Goal: Transaction & Acquisition: Purchase product/service

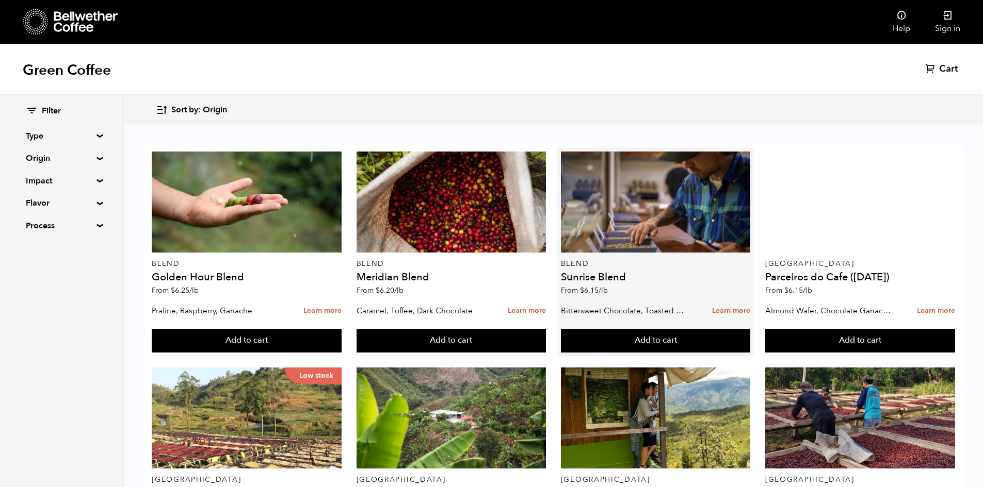
scroll to position [52, 0]
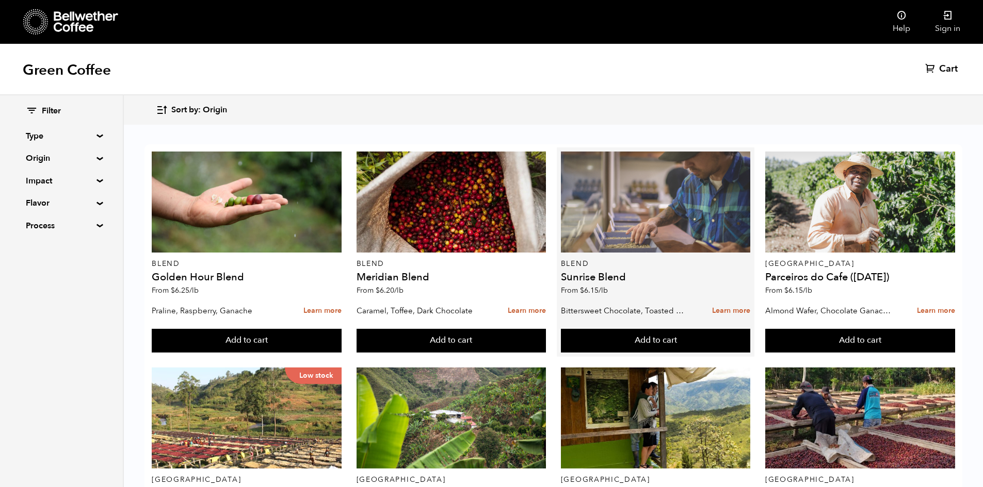
click at [671, 199] on div at bounding box center [656, 202] width 190 height 101
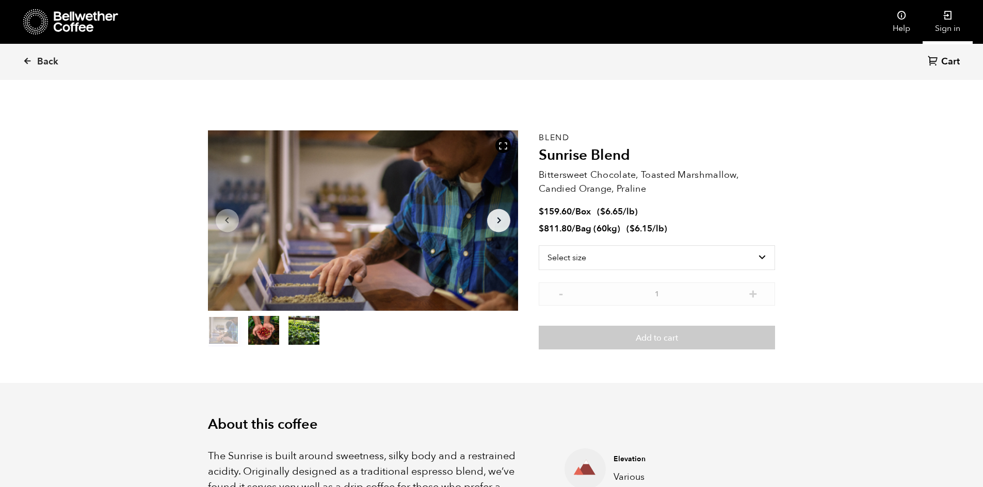
click at [949, 9] on link "Sign in" at bounding box center [947, 22] width 50 height 44
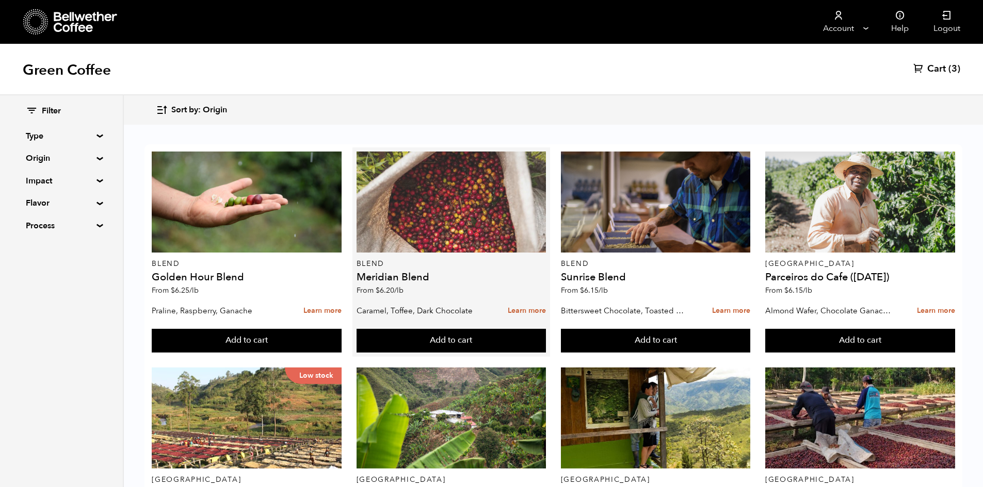
click at [464, 226] on div at bounding box center [451, 202] width 190 height 101
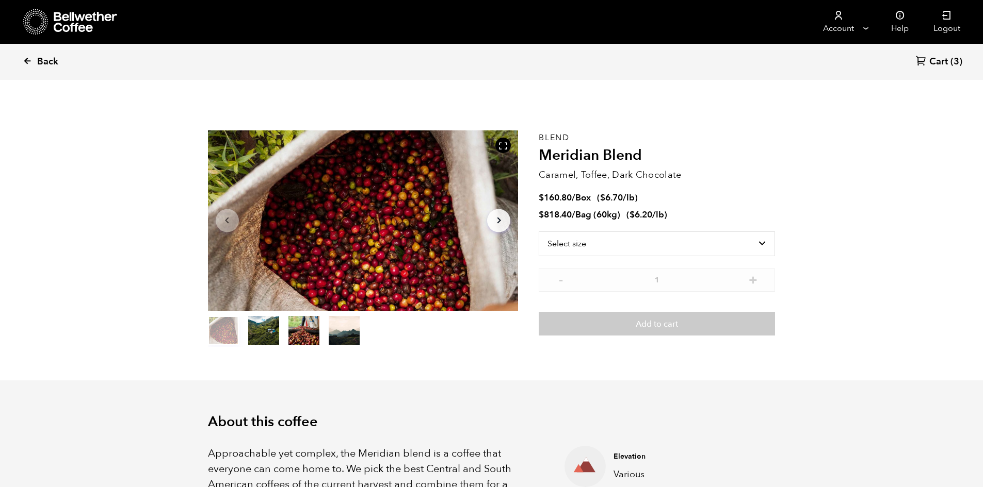
click at [37, 59] on link "Back" at bounding box center [55, 61] width 64 height 35
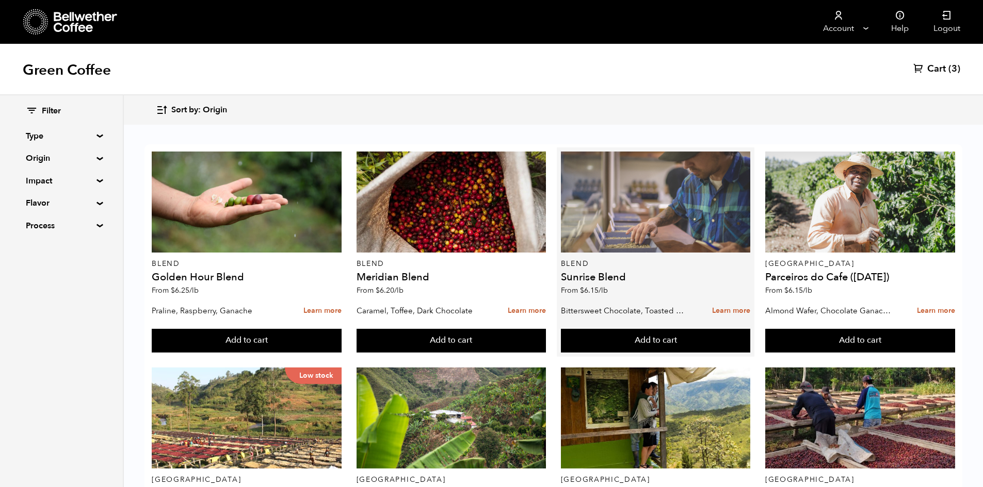
click at [691, 218] on div at bounding box center [656, 202] width 190 height 101
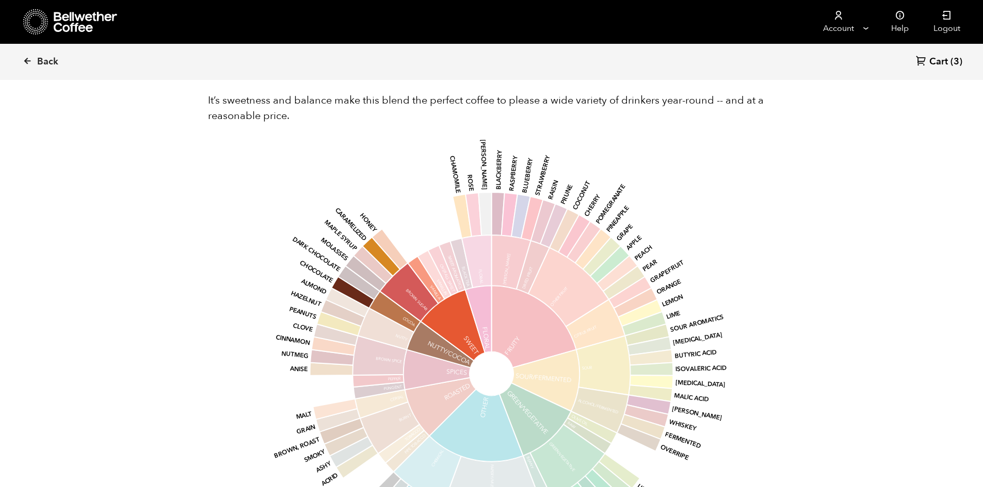
scroll to position [619, 0]
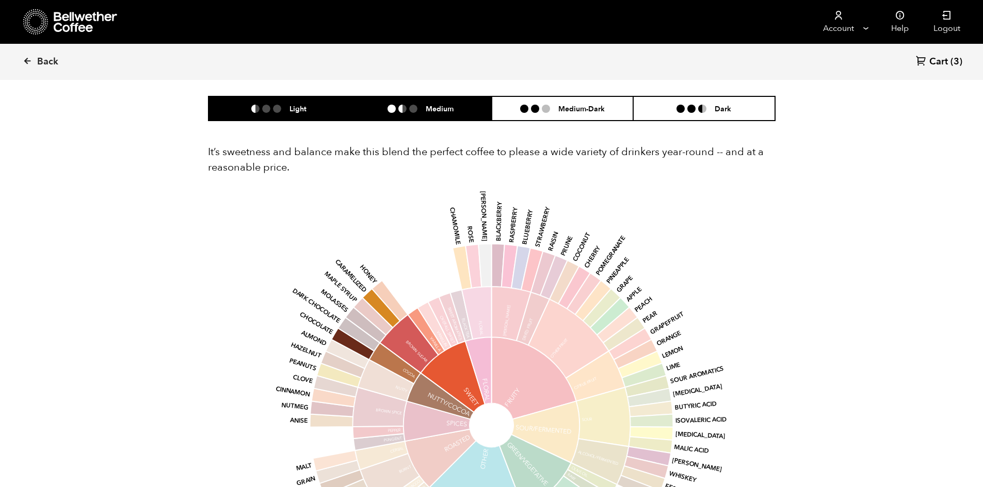
click at [414, 113] on div "Medium" at bounding box center [420, 108] width 66 height 9
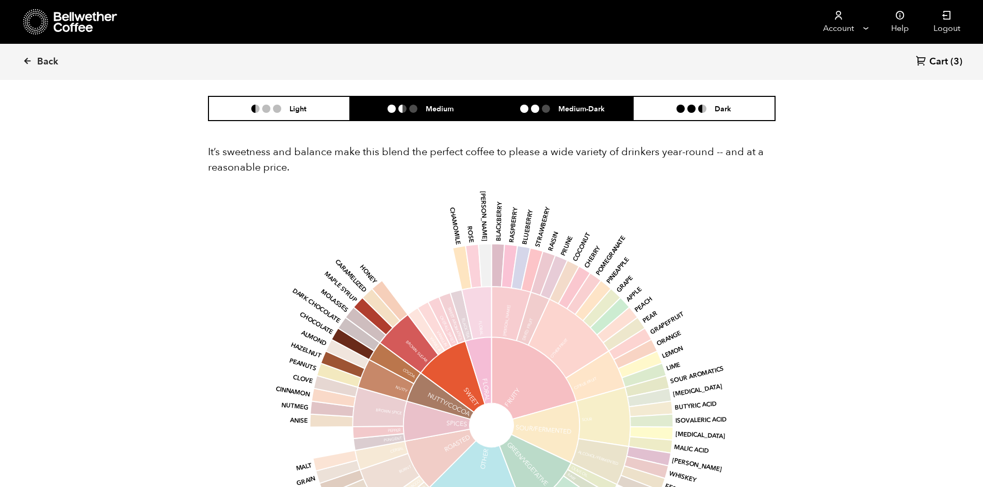
click at [534, 104] on li "Medium-Dark" at bounding box center [563, 108] width 142 height 24
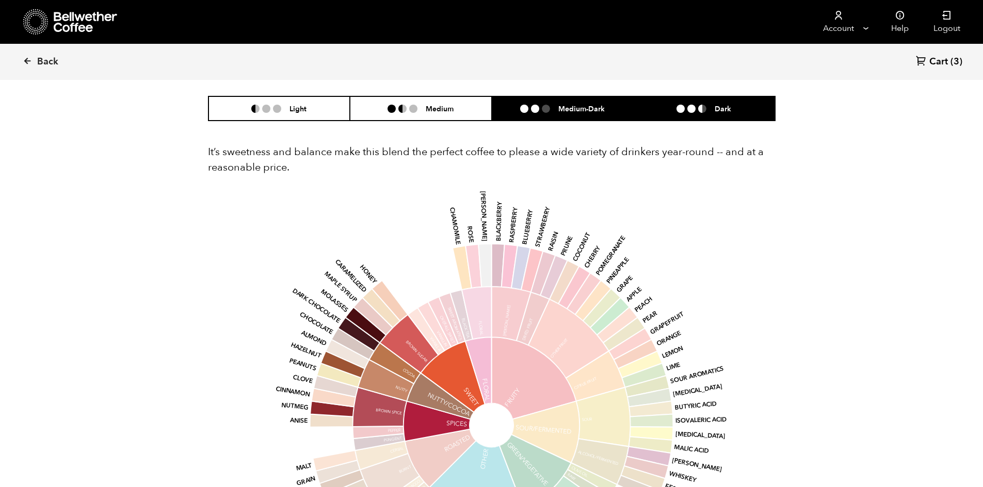
click at [681, 115] on li "Dark" at bounding box center [704, 108] width 142 height 24
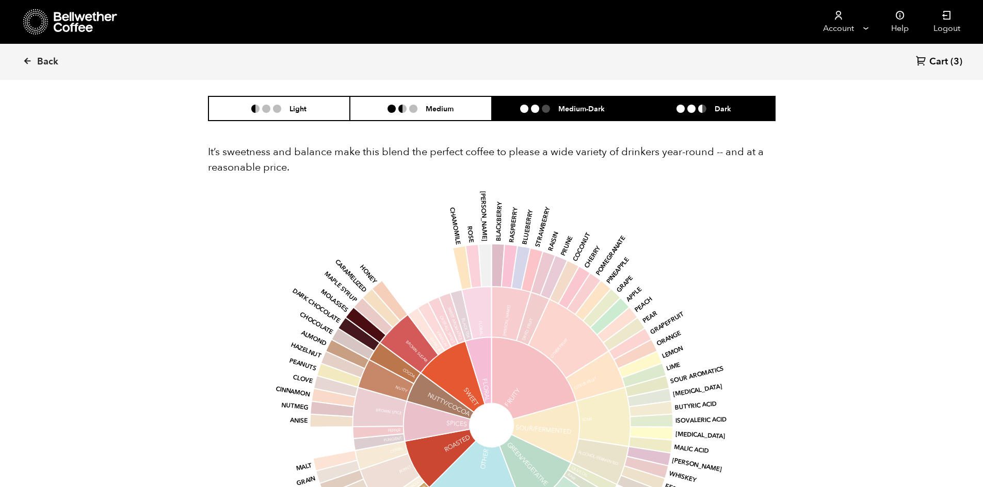
click at [601, 115] on li "Medium-Dark" at bounding box center [563, 108] width 142 height 24
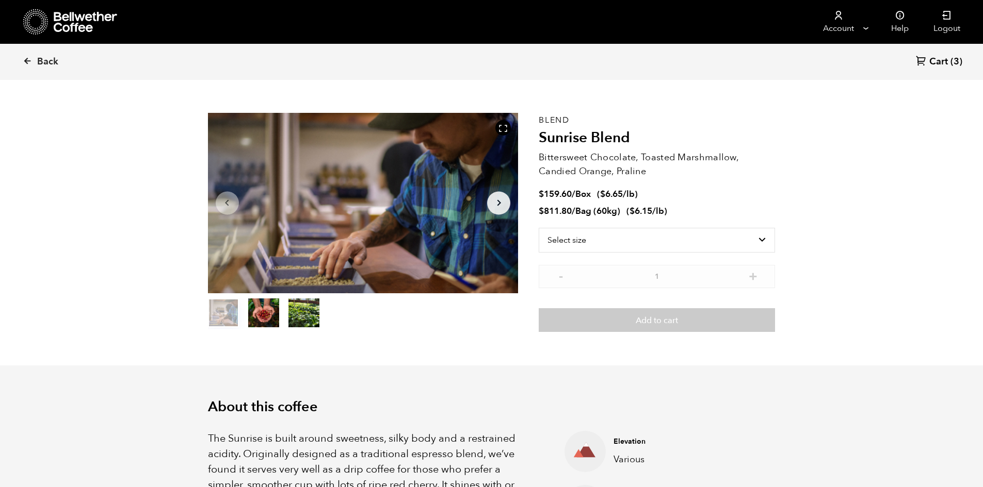
scroll to position [0, 0]
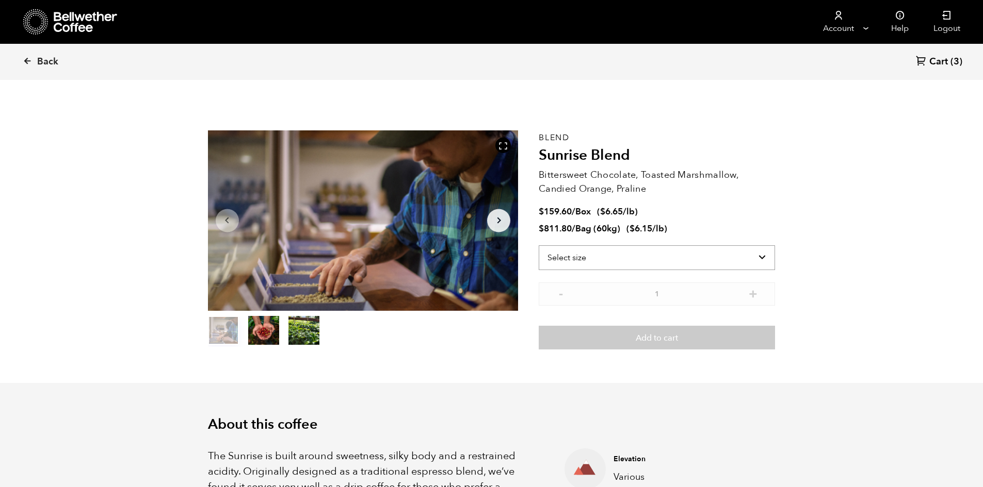
click at [634, 257] on select "Select size Bag (60kg) (132 lbs) Box (24 lbs)" at bounding box center [657, 258] width 236 height 25
select select "bag-3"
click at [539, 246] on select "Select size Bag (60kg) (132 lbs) Box (24 lbs)" at bounding box center [657, 258] width 236 height 25
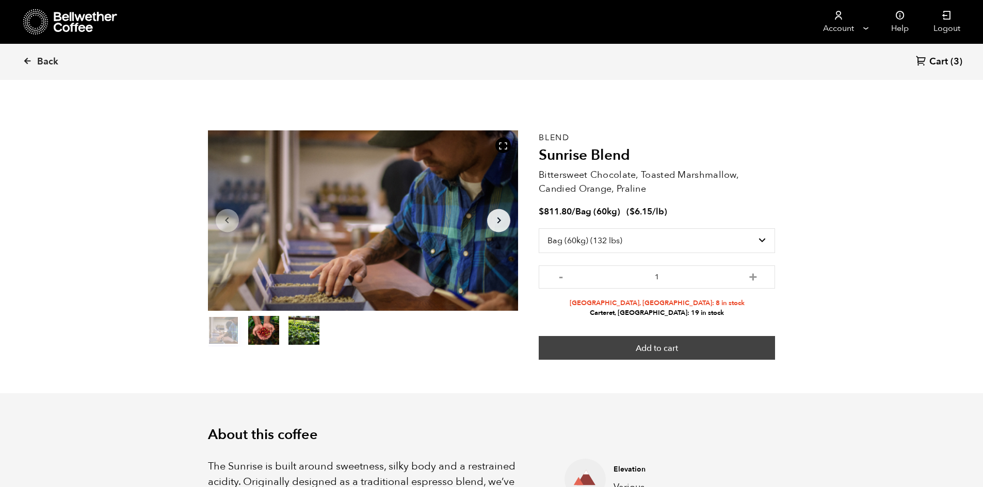
click at [628, 348] on button "Add to cart" at bounding box center [657, 348] width 236 height 24
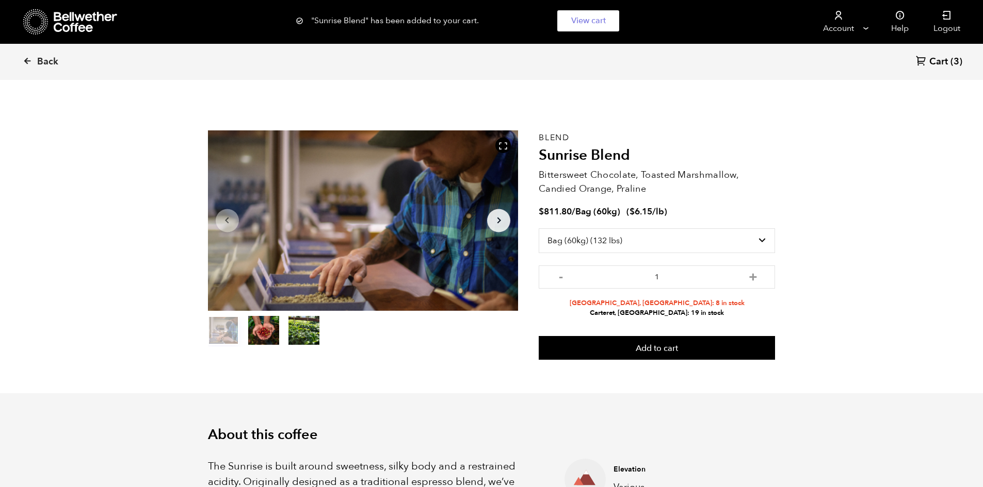
click at [955, 59] on span "(3)" at bounding box center [956, 62] width 12 height 12
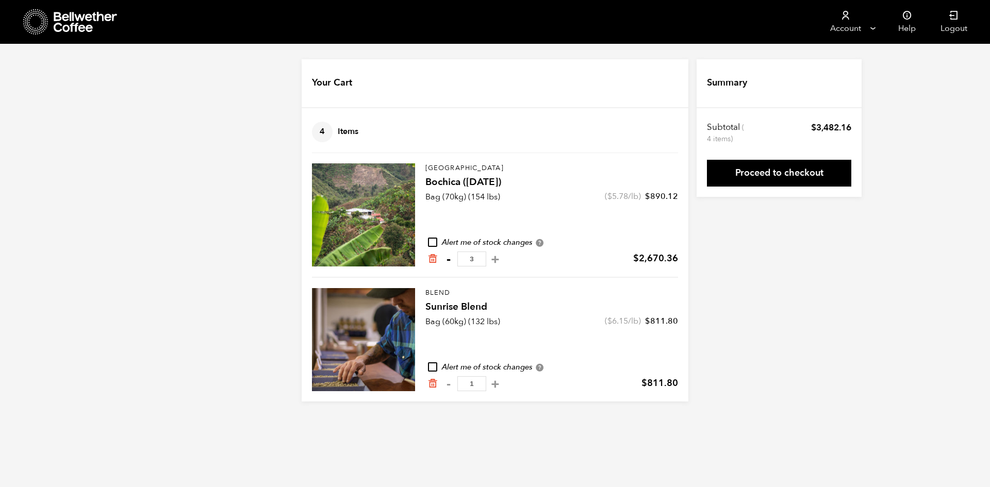
click at [451, 263] on button "-" at bounding box center [448, 259] width 13 height 10
type input "2"
click at [781, 179] on link "Proceed to checkout" at bounding box center [779, 173] width 144 height 27
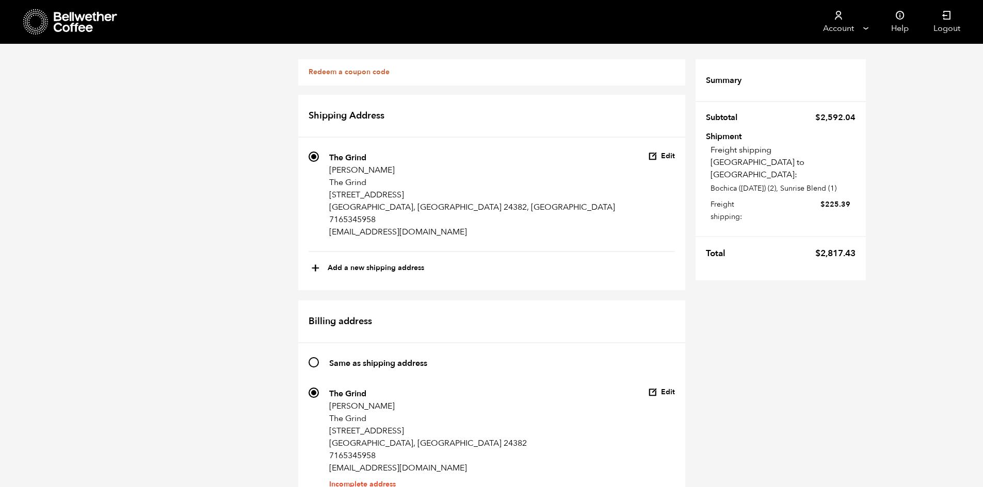
scroll to position [557, 0]
drag, startPoint x: 954, startPoint y: 330, endPoint x: 874, endPoint y: 420, distance: 120.9
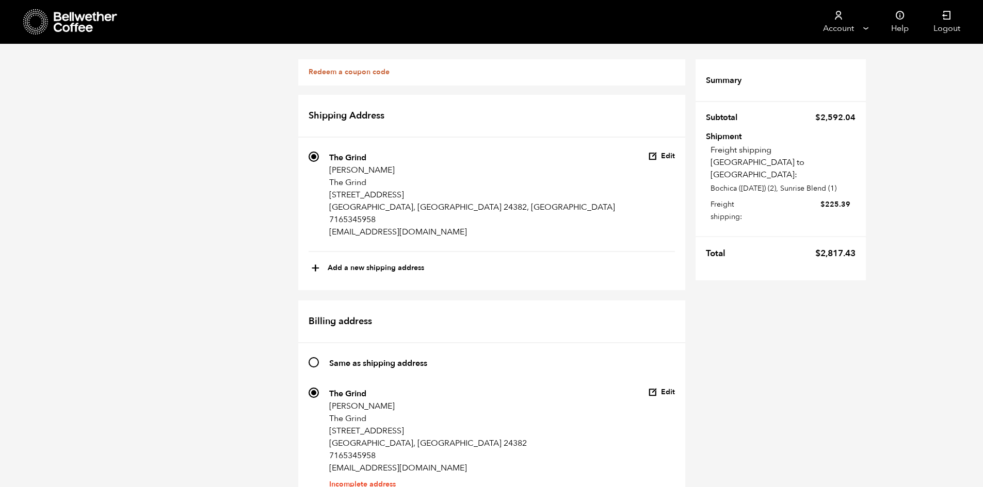
scroll to position [350, 0]
click at [83, 15] on icon at bounding box center [86, 22] width 64 height 21
